Goal: Information Seeking & Learning: Learn about a topic

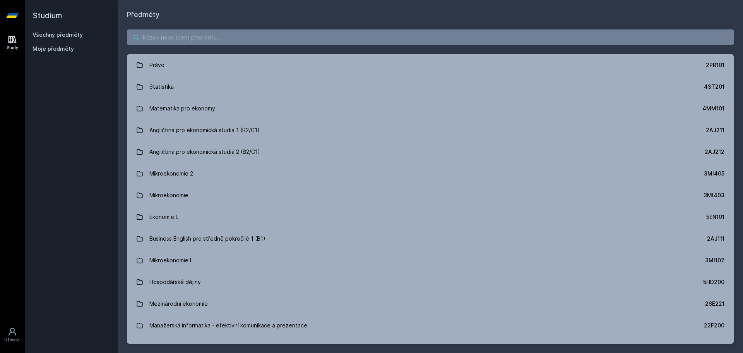
click at [325, 38] on input "search" at bounding box center [430, 36] width 607 height 15
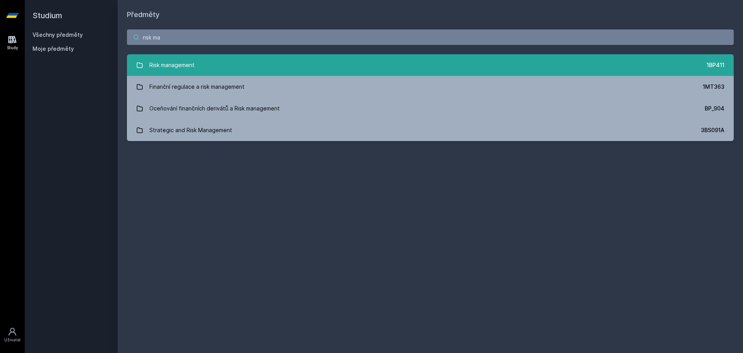
type input "risk ma"
click at [174, 56] on link "Risk management 1BP411" at bounding box center [430, 65] width 607 height 22
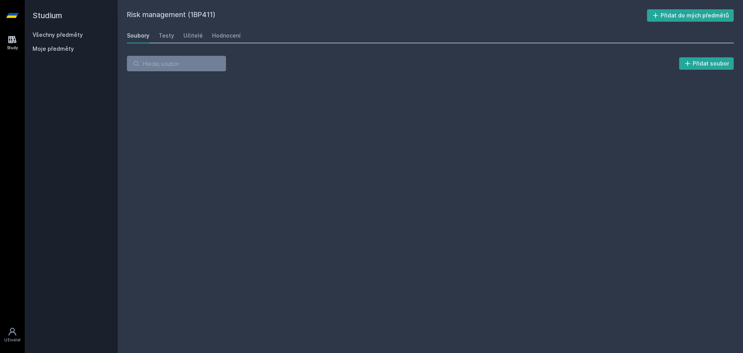
click at [193, 18] on h2 "Risk management (1BP411)" at bounding box center [387, 15] width 520 height 12
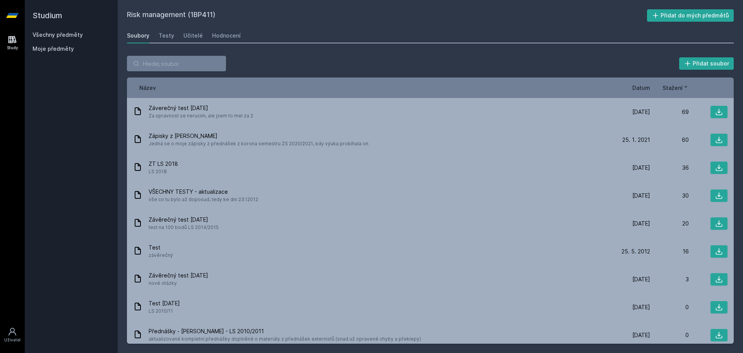
click at [193, 18] on h2 "Risk management (1BP411)" at bounding box center [387, 15] width 520 height 12
copy h2 "1BP411"
drag, startPoint x: 431, startPoint y: 24, endPoint x: 514, endPoint y: 56, distance: 89.8
click at [449, 31] on div "Risk management (1BP411) Přidat do mých předmětů [GEOGRAPHIC_DATA] Testy Učitel…" at bounding box center [430, 176] width 607 height 334
click at [645, 87] on span "Datum" at bounding box center [641, 88] width 18 height 8
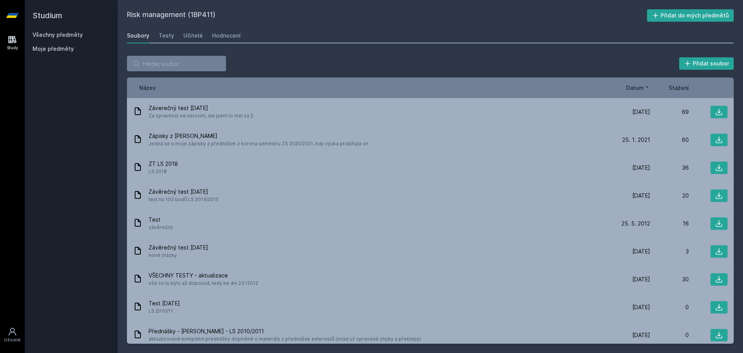
click at [641, 86] on span "Datum" at bounding box center [635, 88] width 18 height 8
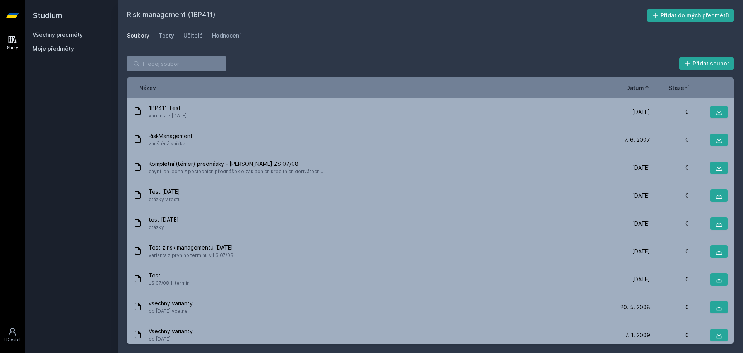
click at [637, 86] on span "Datum" at bounding box center [635, 88] width 18 height 8
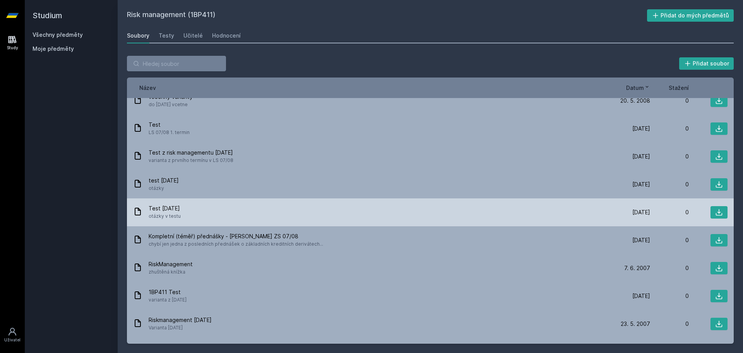
scroll to position [646, 0]
